Goal: Navigation & Orientation: Find specific page/section

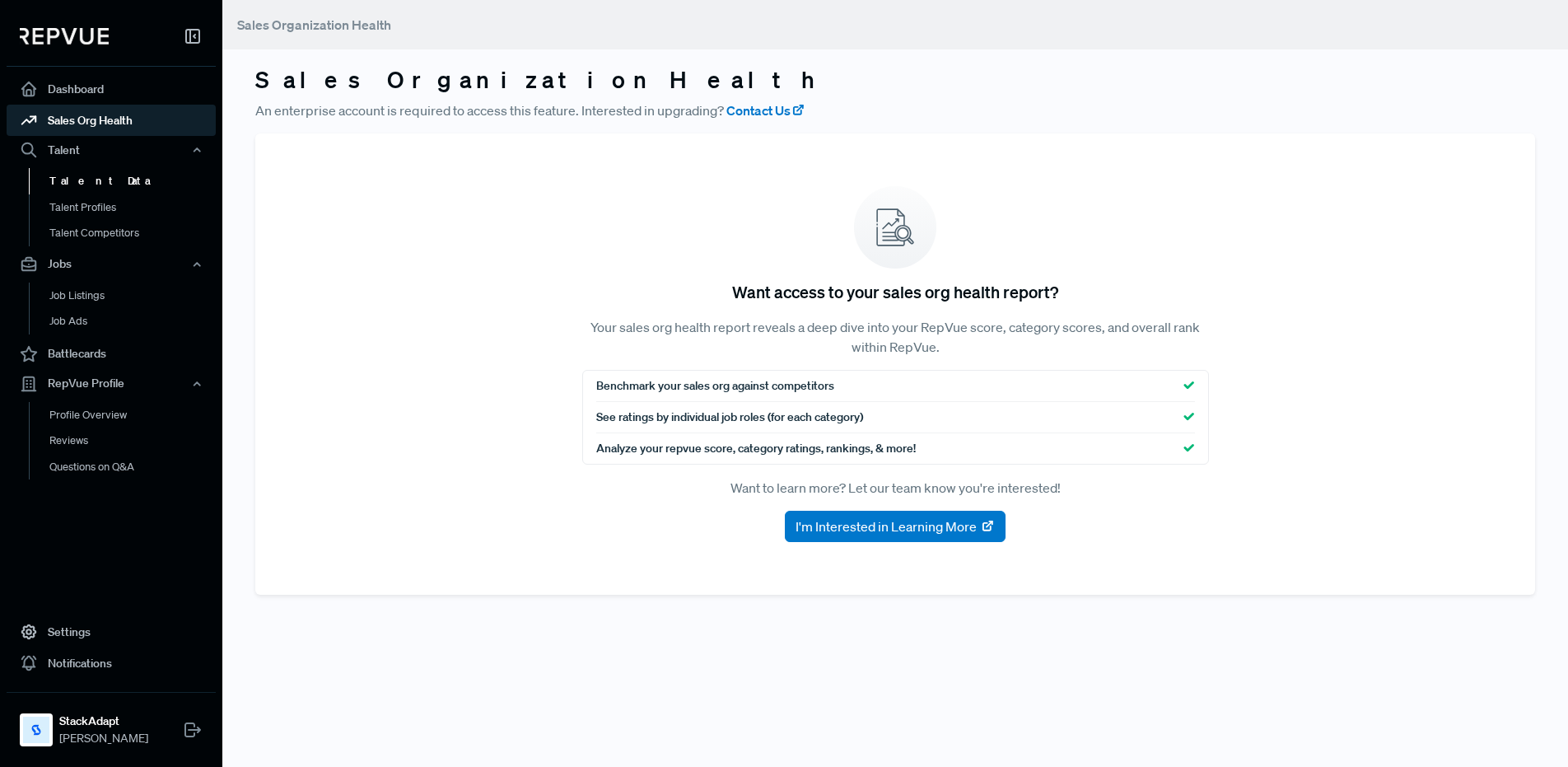
click at [107, 188] on link "Talent Data" at bounding box center [133, 181] width 209 height 26
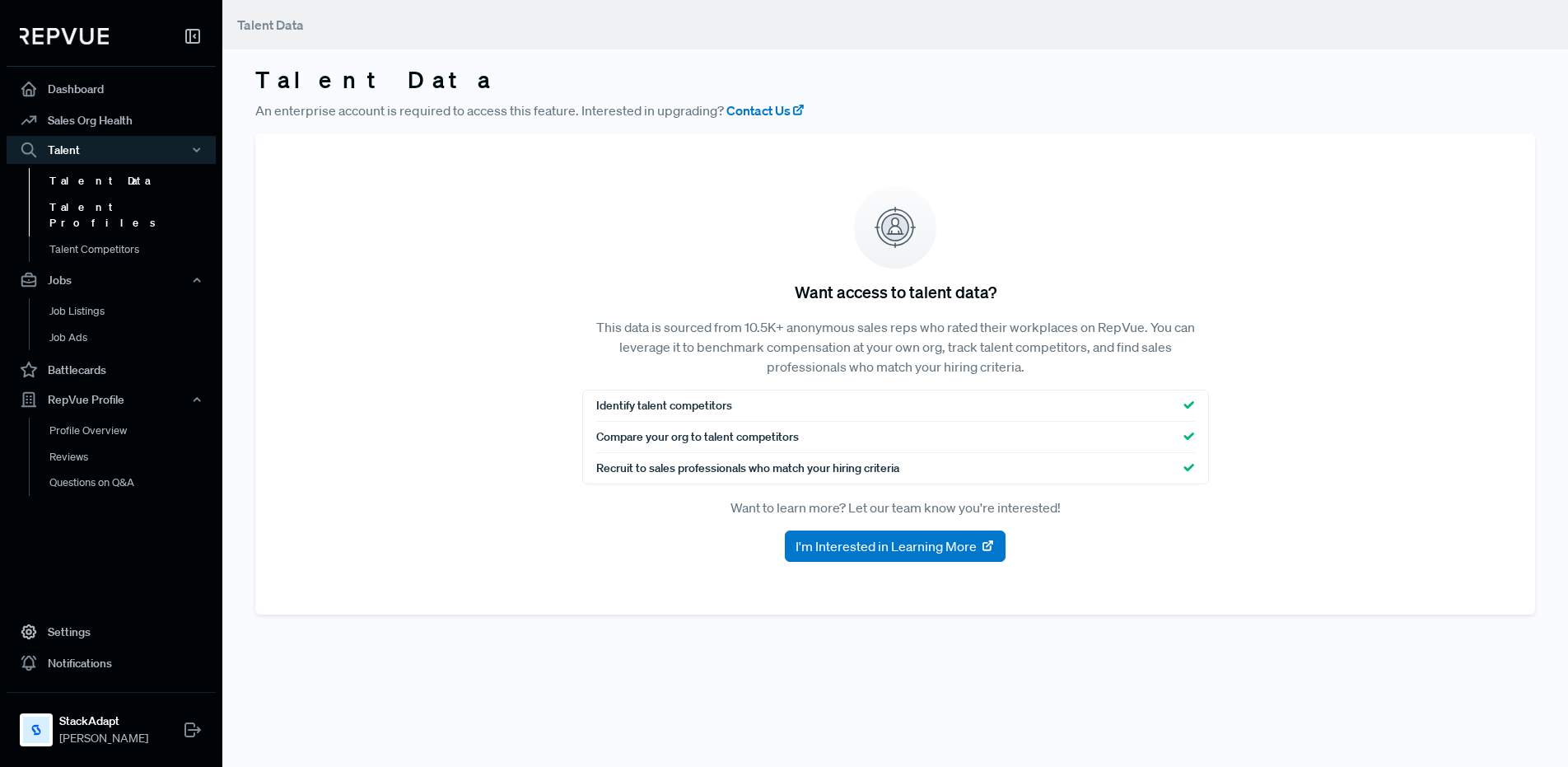
click at [103, 210] on link "Talent Profiles" at bounding box center [133, 216] width 209 height 42
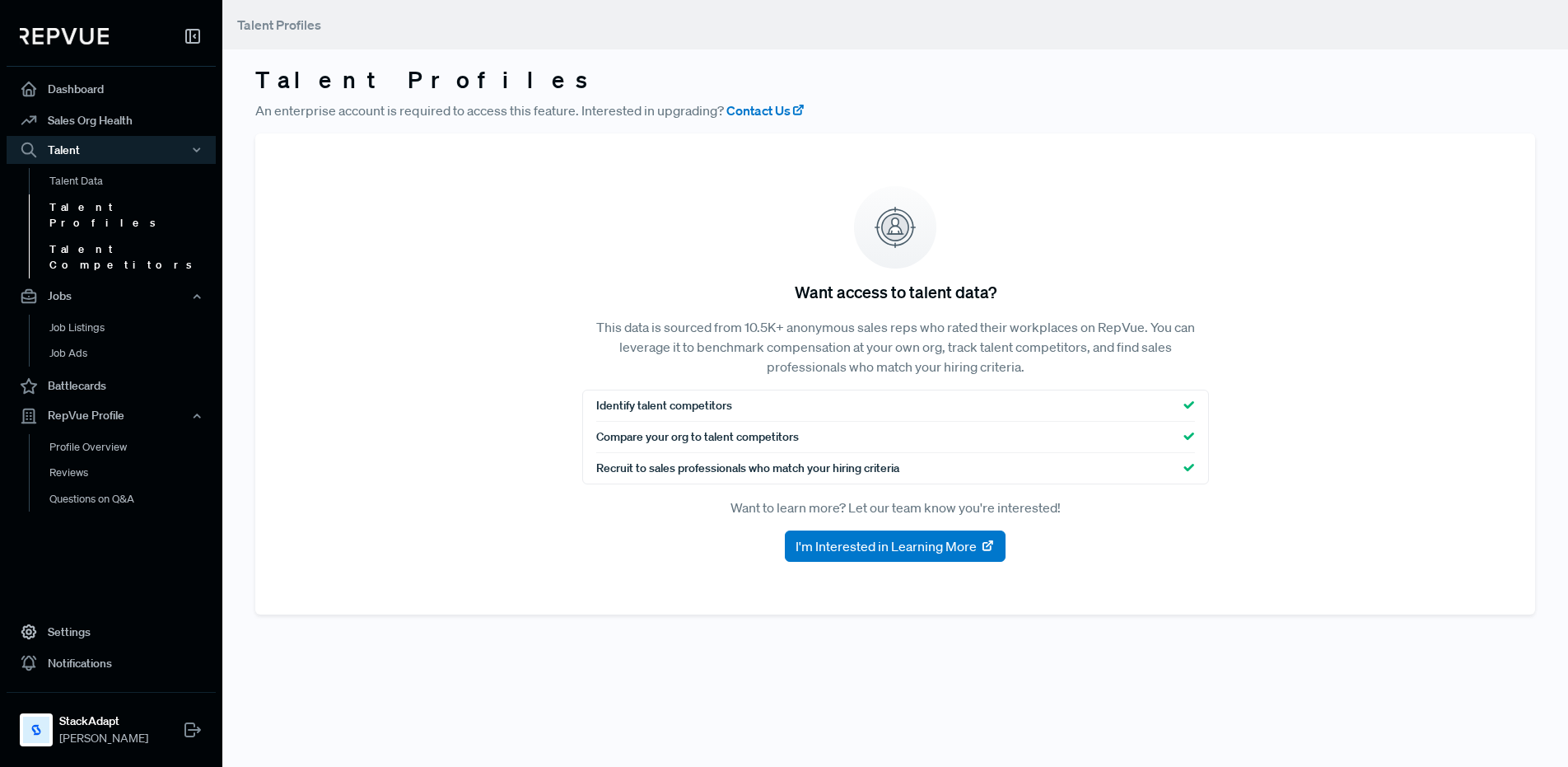
click at [93, 237] on link "Talent Competitors" at bounding box center [133, 258] width 209 height 42
click at [101, 200] on link "Talent Profiles" at bounding box center [133, 216] width 209 height 42
click at [81, 183] on link "Talent Data" at bounding box center [133, 181] width 209 height 26
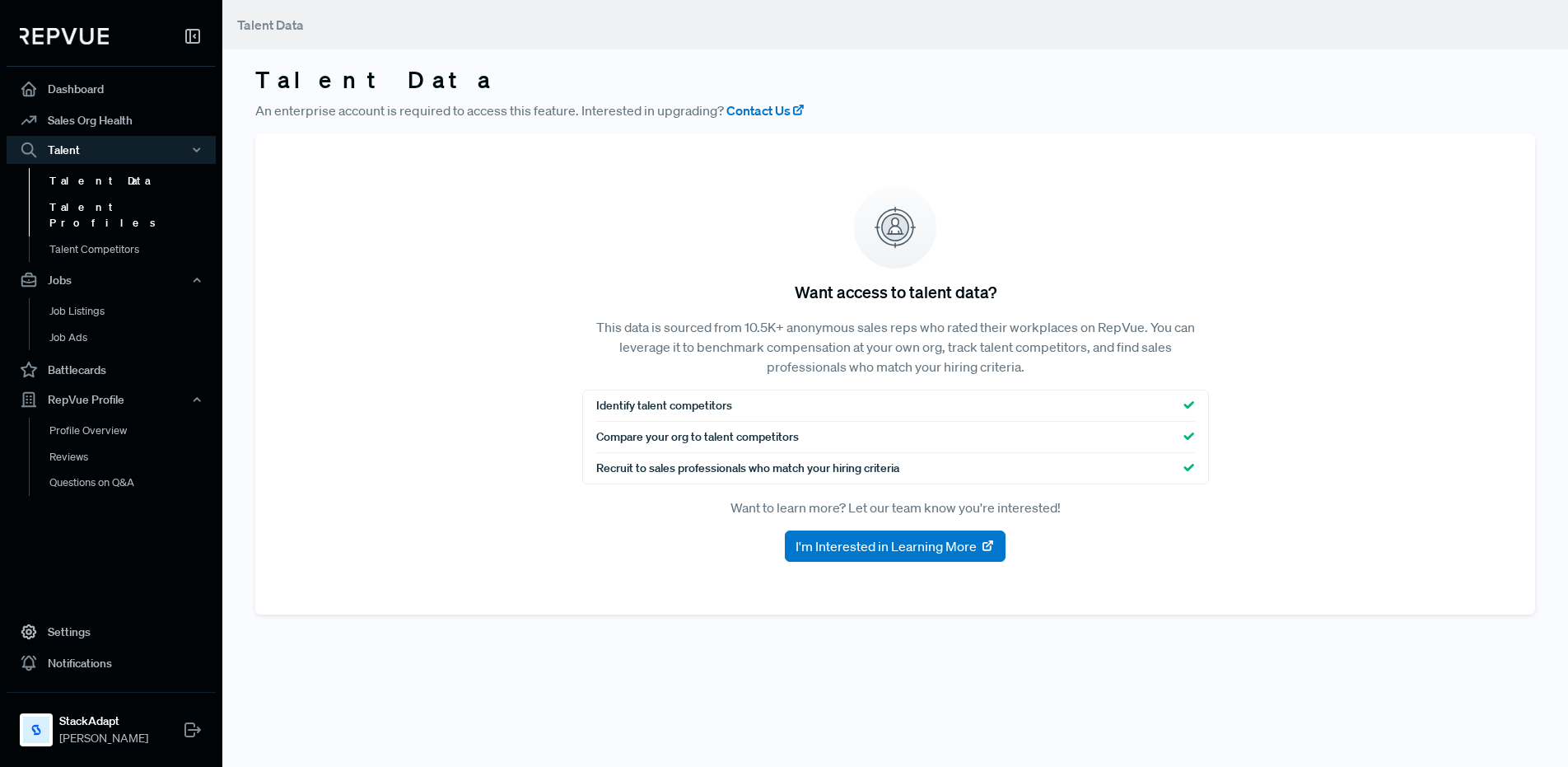
click at [93, 209] on link "Talent Profiles" at bounding box center [133, 216] width 209 height 42
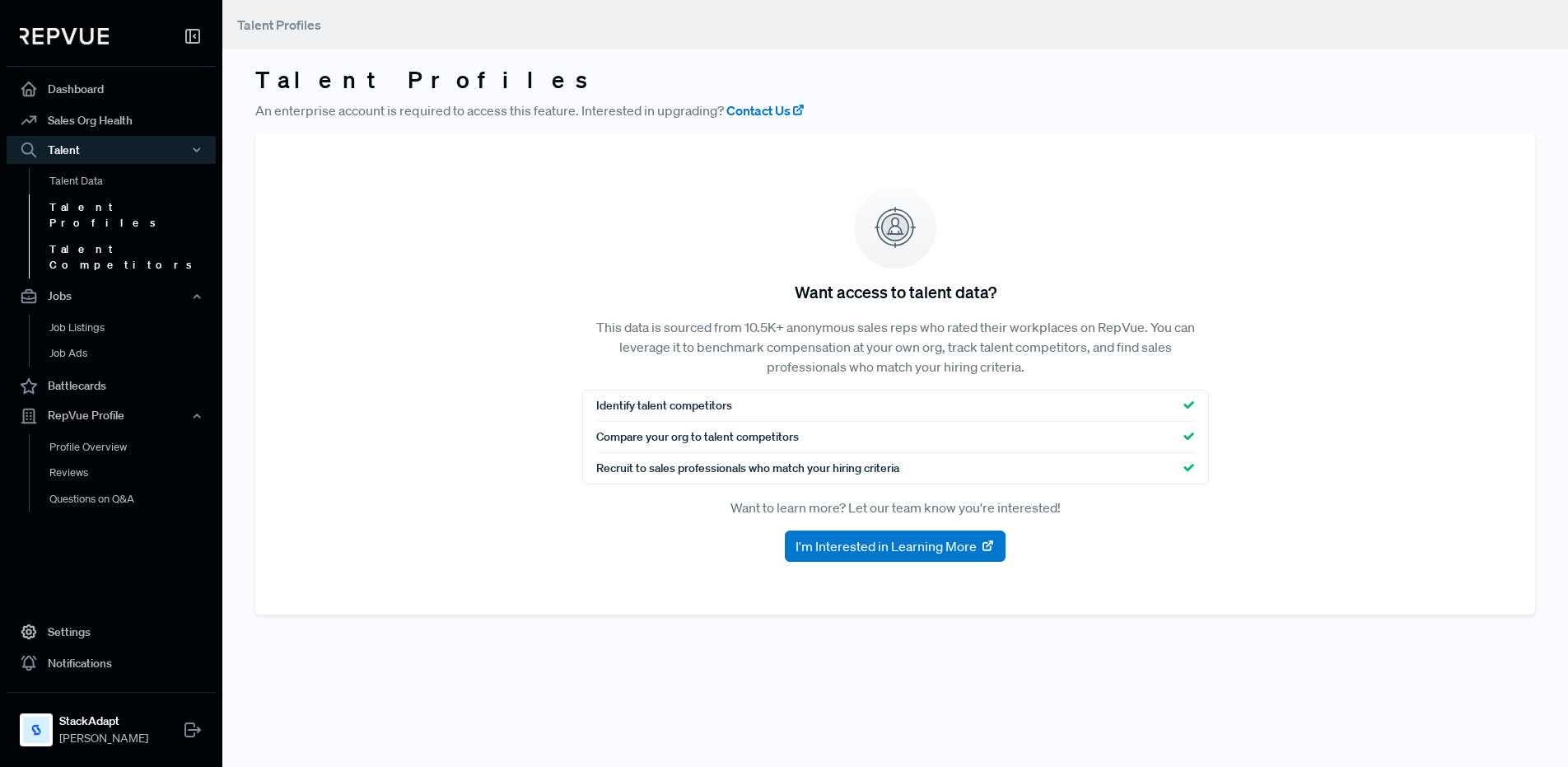
click at [93, 237] on link "Talent Competitors" at bounding box center [133, 258] width 209 height 42
click at [92, 207] on link "Talent Profiles" at bounding box center [133, 216] width 209 height 42
